Goal: Navigation & Orientation: Find specific page/section

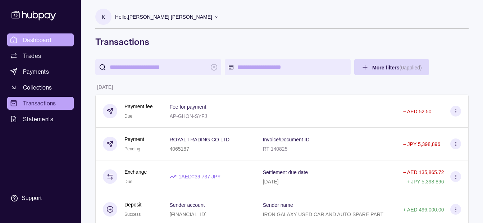
click at [48, 40] on span "Dashboard" at bounding box center [37, 40] width 28 height 9
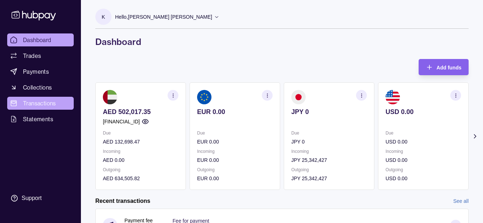
click at [47, 102] on span "Transactions" at bounding box center [39, 103] width 33 height 9
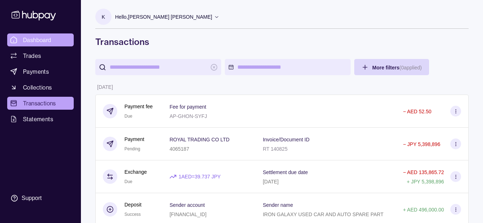
click at [43, 37] on span "Dashboard" at bounding box center [37, 40] width 28 height 9
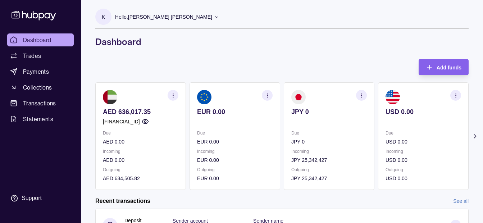
click at [132, 22] on div "Hello, [PERSON_NAME] [PERSON_NAME]" at bounding box center [167, 16] width 104 height 15
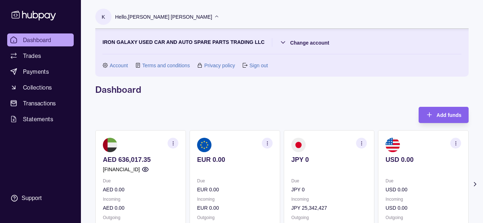
click at [130, 22] on div "Hello, [PERSON_NAME] [PERSON_NAME]" at bounding box center [167, 16] width 104 height 15
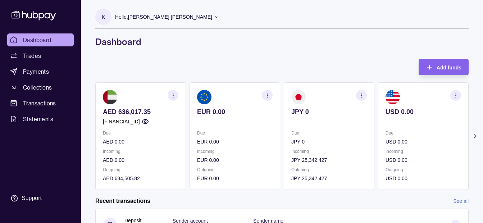
click at [148, 13] on div "Hello, [PERSON_NAME] [PERSON_NAME]" at bounding box center [167, 16] width 104 height 15
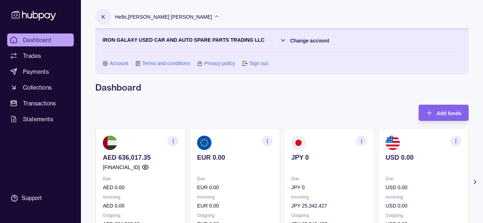
click at [183, 17] on p "Hello, [PERSON_NAME] [PERSON_NAME]" at bounding box center [163, 17] width 97 height 8
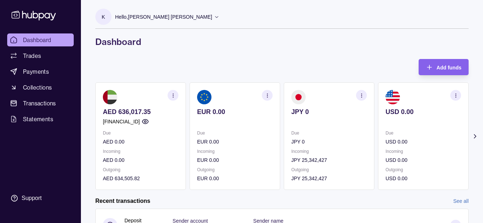
click at [183, 17] on p "Hello, [PERSON_NAME] [PERSON_NAME]" at bounding box center [163, 17] width 97 height 8
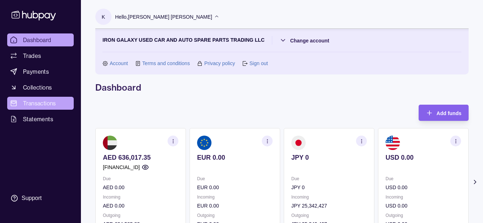
click at [39, 100] on span "Transactions" at bounding box center [39, 103] width 33 height 9
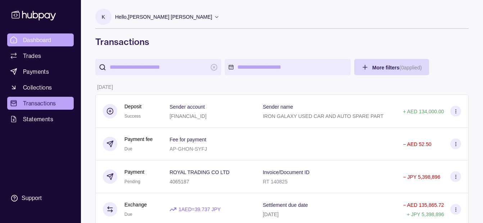
click at [30, 42] on span "Dashboard" at bounding box center [37, 40] width 28 height 9
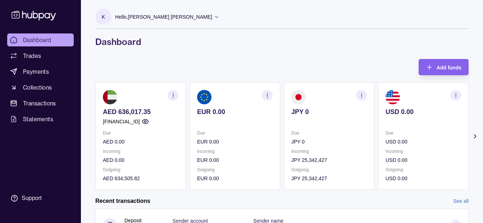
click at [143, 23] on div "Hello, [PERSON_NAME] [PERSON_NAME]" at bounding box center [167, 16] width 104 height 15
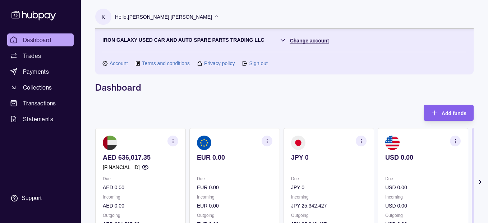
click at [292, 42] on html "Dashboard Trades Payments Collections Transactions Statements Support K Hello, …" at bounding box center [244, 220] width 488 height 441
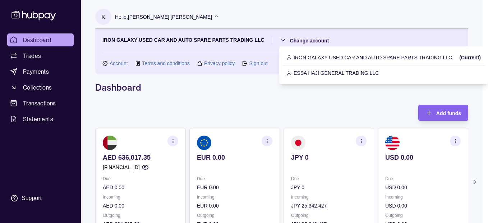
click at [300, 69] on p "ESSA HAJI GENERAL TRADING LLC" at bounding box center [336, 73] width 85 height 8
